Goal: Book appointment/travel/reservation

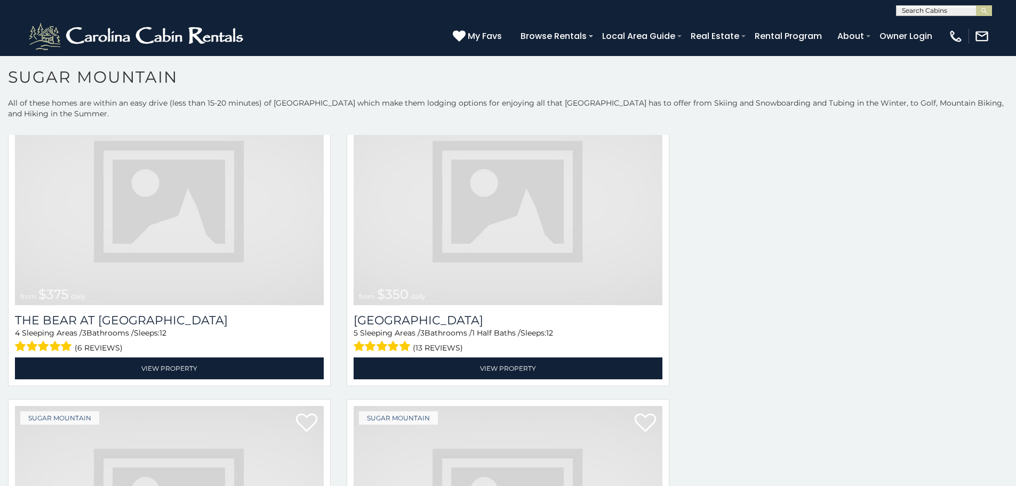
scroll to position [3600, 0]
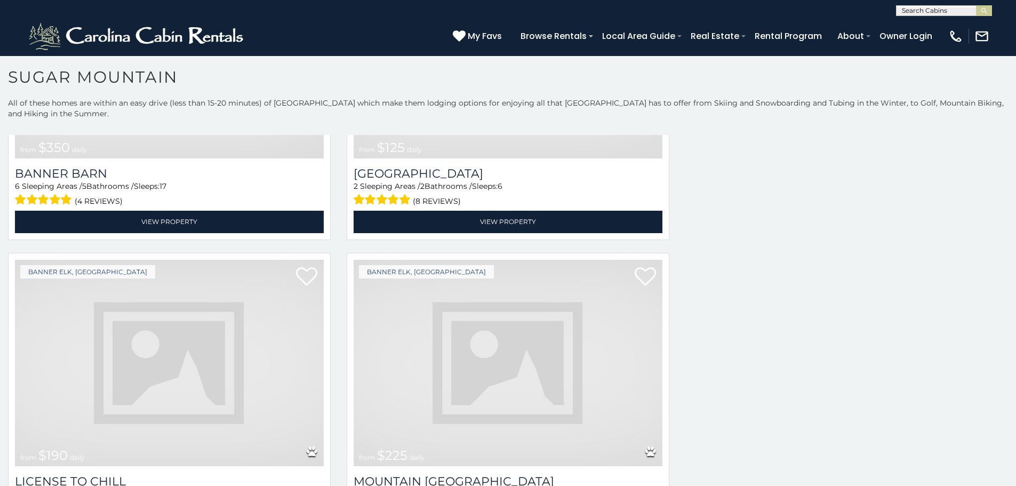
click at [160, 338] on img at bounding box center [169, 363] width 309 height 207
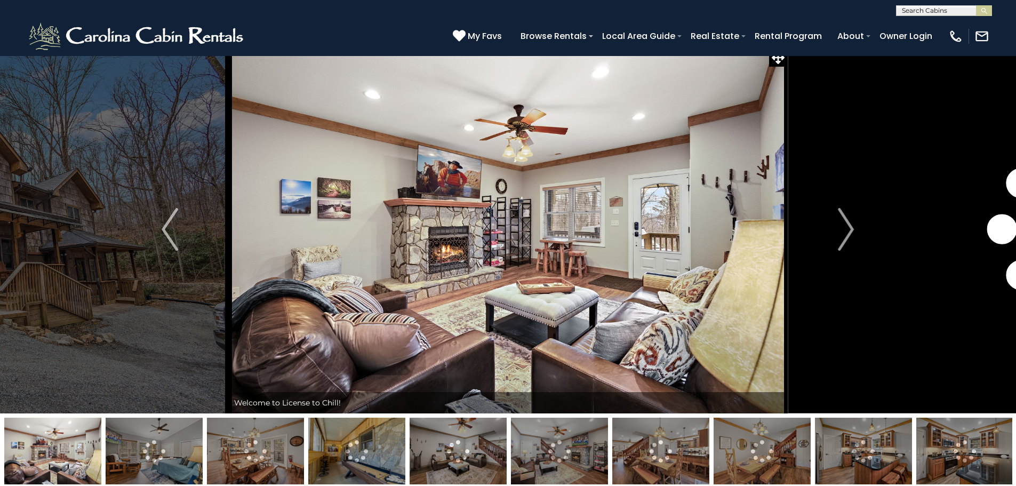
scroll to position [43, 0]
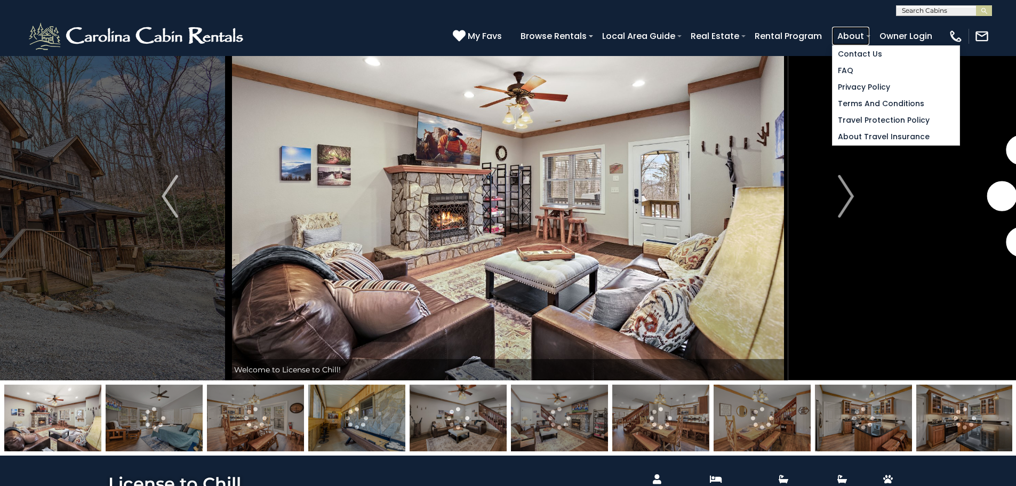
click at [869, 32] on link "About" at bounding box center [850, 36] width 37 height 19
